Goal: Information Seeking & Learning: Learn about a topic

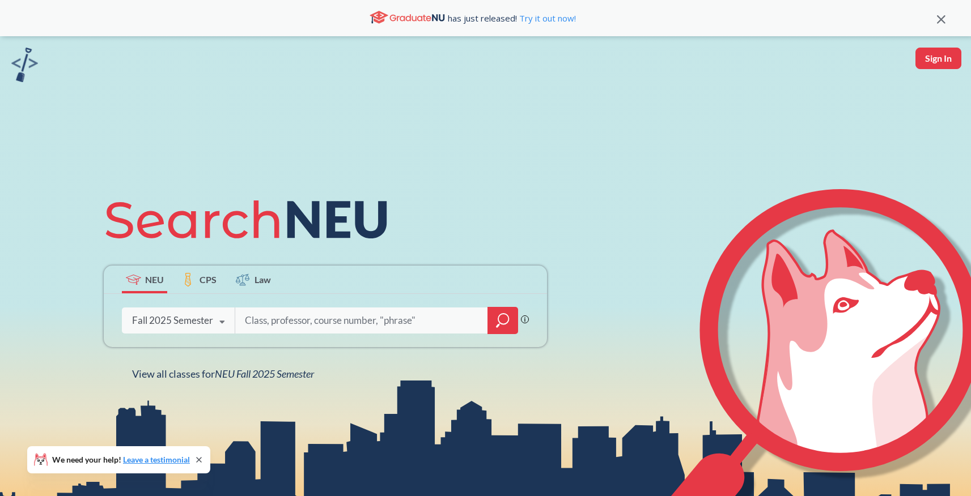
click at [258, 321] on input "search" at bounding box center [362, 321] width 236 height 24
click at [202, 324] on div "Fall 2025 Semester" at bounding box center [172, 321] width 81 height 12
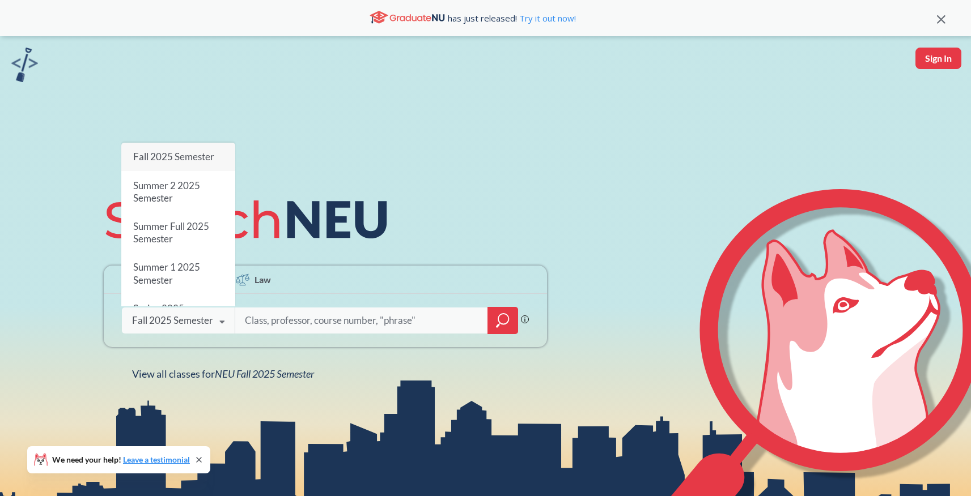
click at [202, 324] on div "Fall 2025 Semester" at bounding box center [172, 321] width 81 height 12
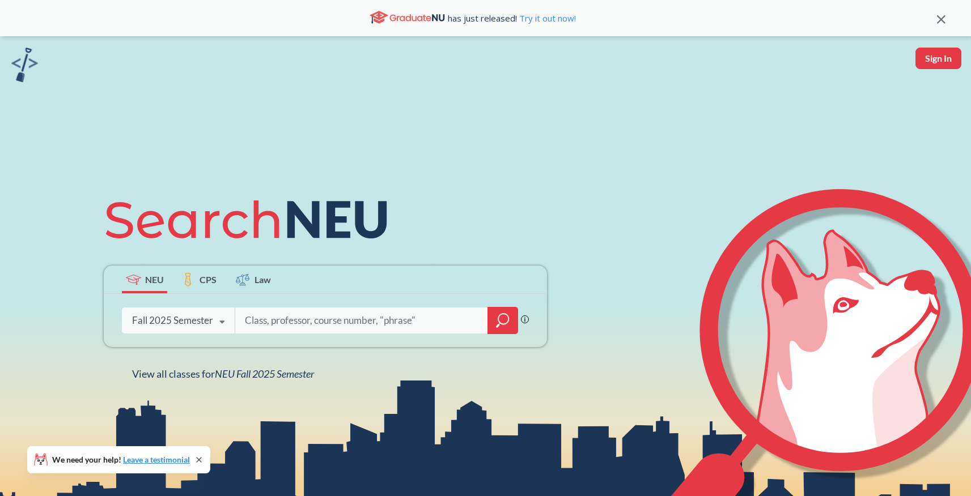
click at [263, 320] on input "search" at bounding box center [362, 321] width 236 height 24
type input "cs5610"
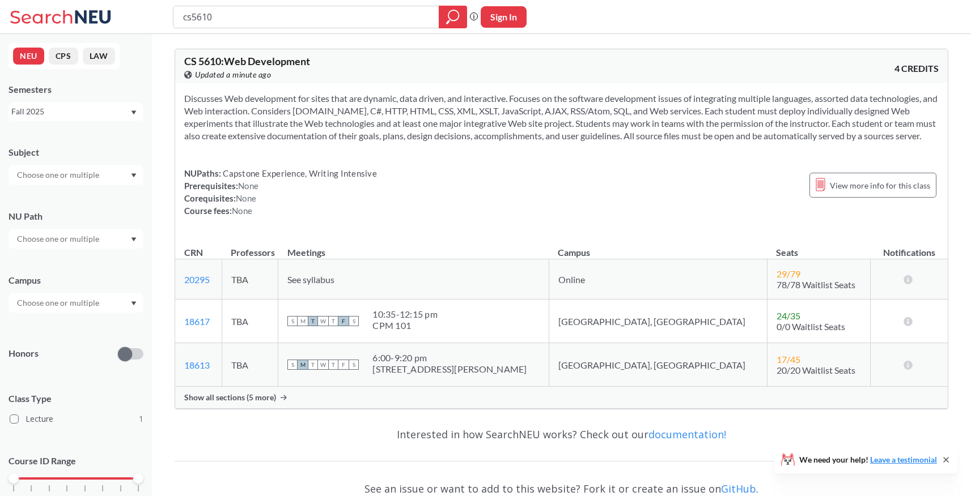
click at [239, 403] on span "Show all sections (5 more)" at bounding box center [230, 398] width 92 height 10
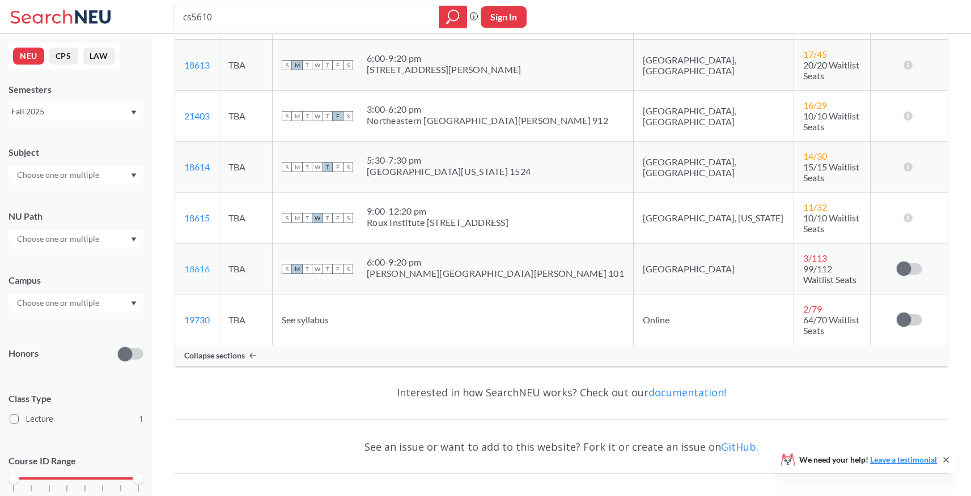
scroll to position [81, 0]
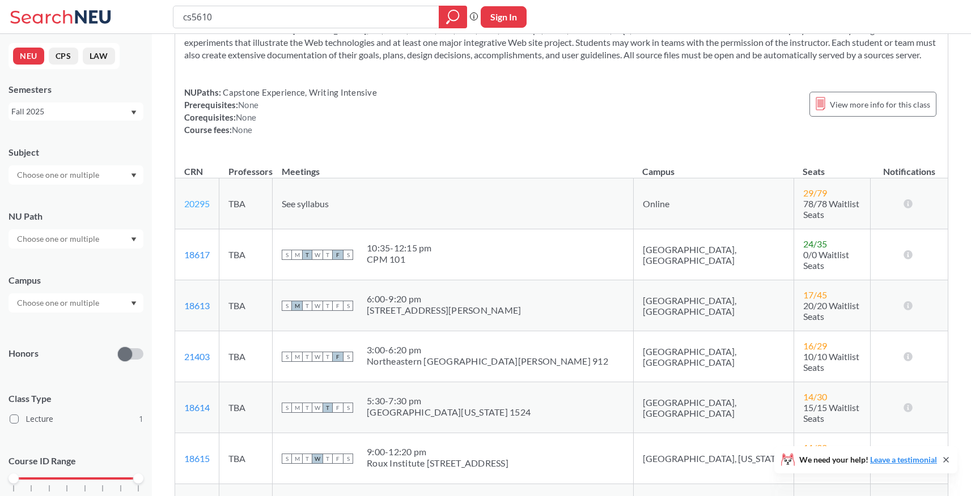
click at [207, 209] on link "20295" at bounding box center [197, 203] width 26 height 11
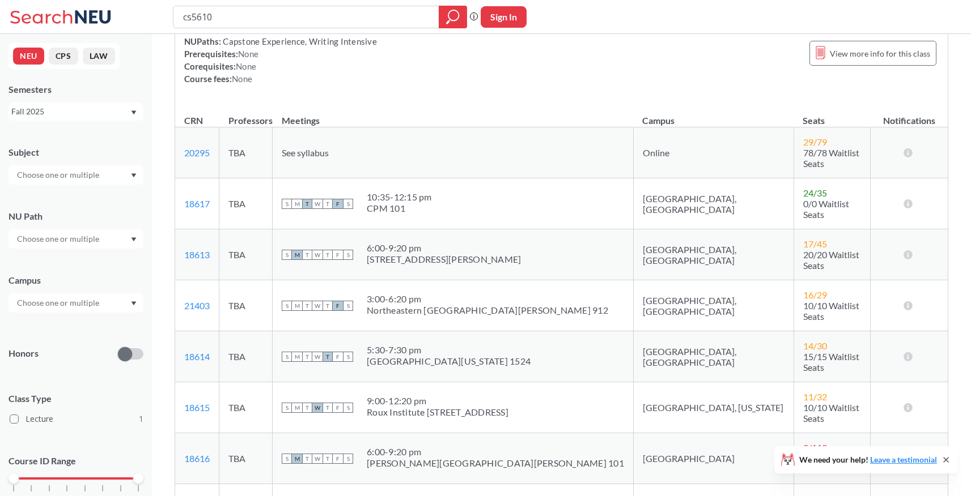
scroll to position [0, 0]
